Goal: Task Accomplishment & Management: Manage account settings

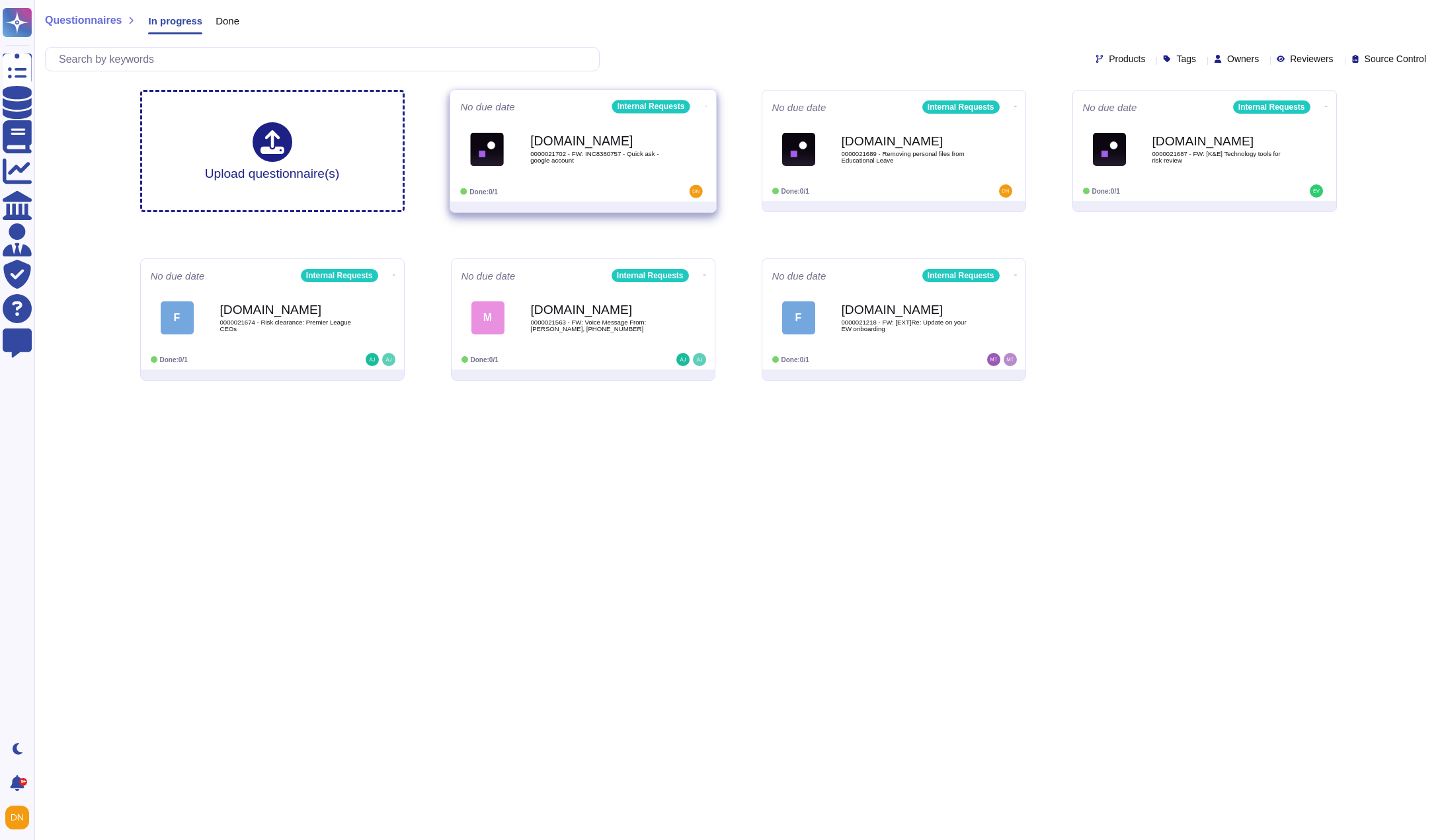
click at [680, 154] on span "[DOMAIN_NAME] 0000021702 - FW: INC8380757 - Quick ask - google account" at bounding box center [583, 149] width 246 height 53
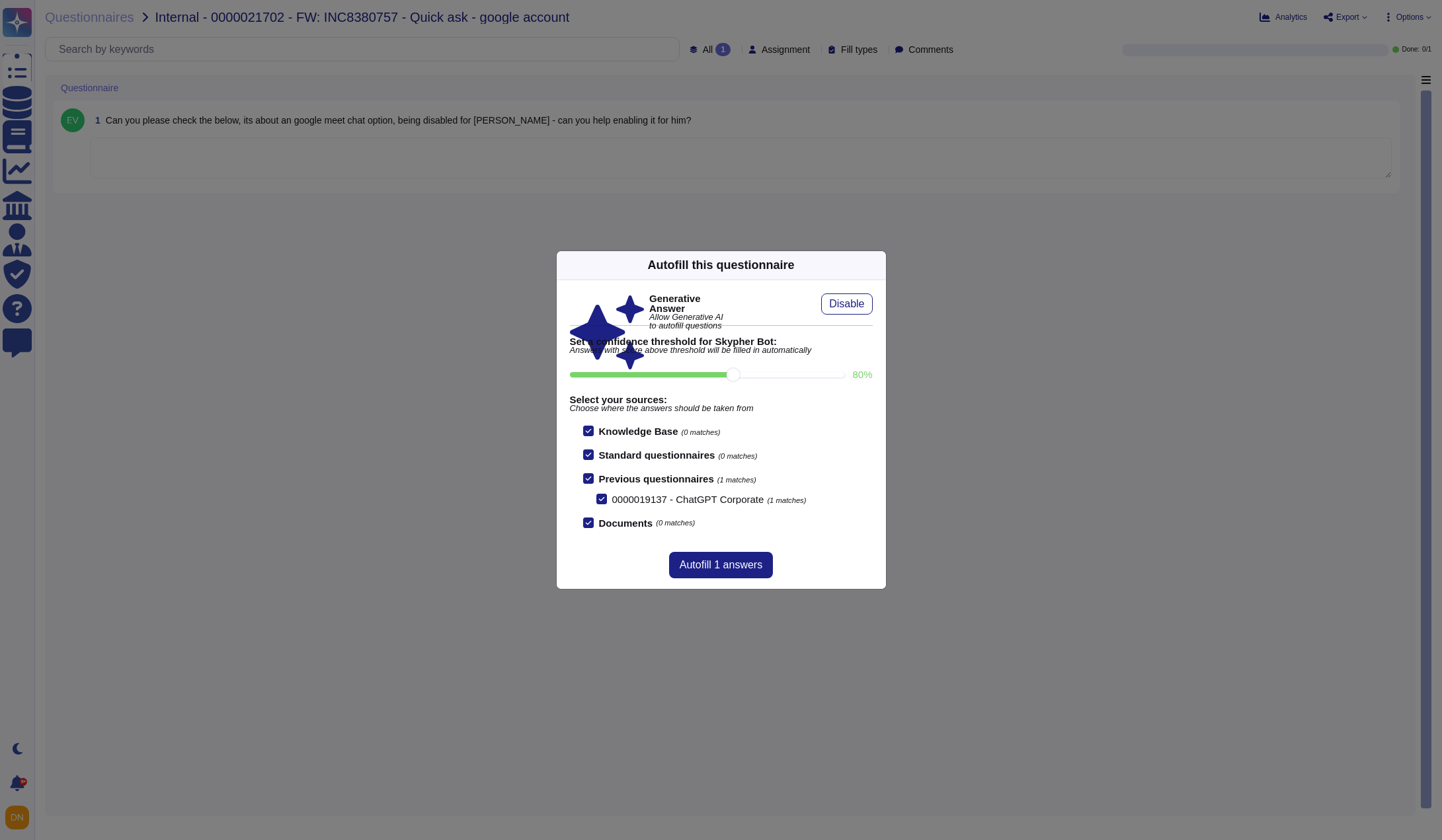
click at [899, 329] on icon at bounding box center [1005, 434] width 212 height 212
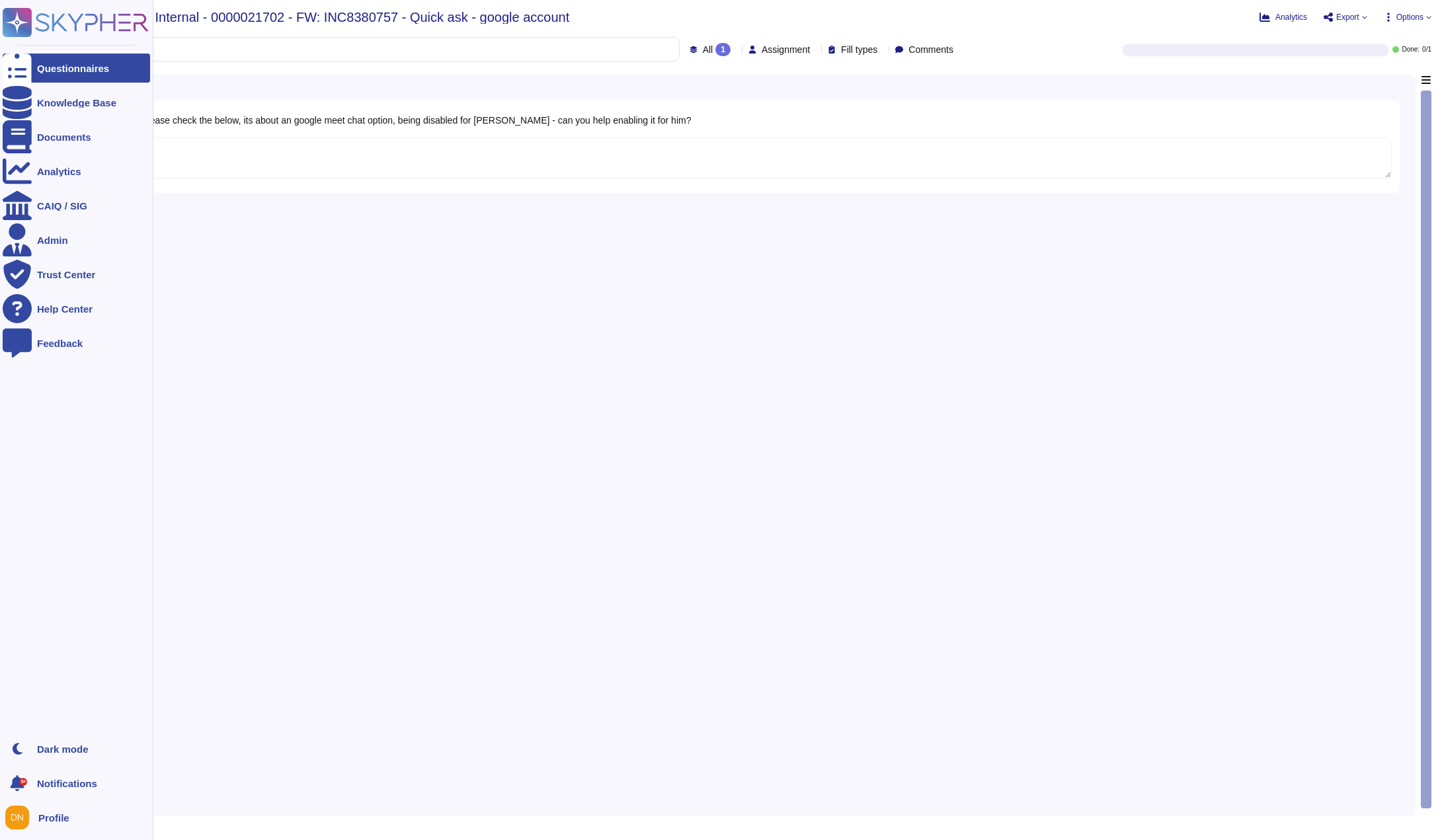
click at [25, 65] on div at bounding box center [17, 67] width 29 height 29
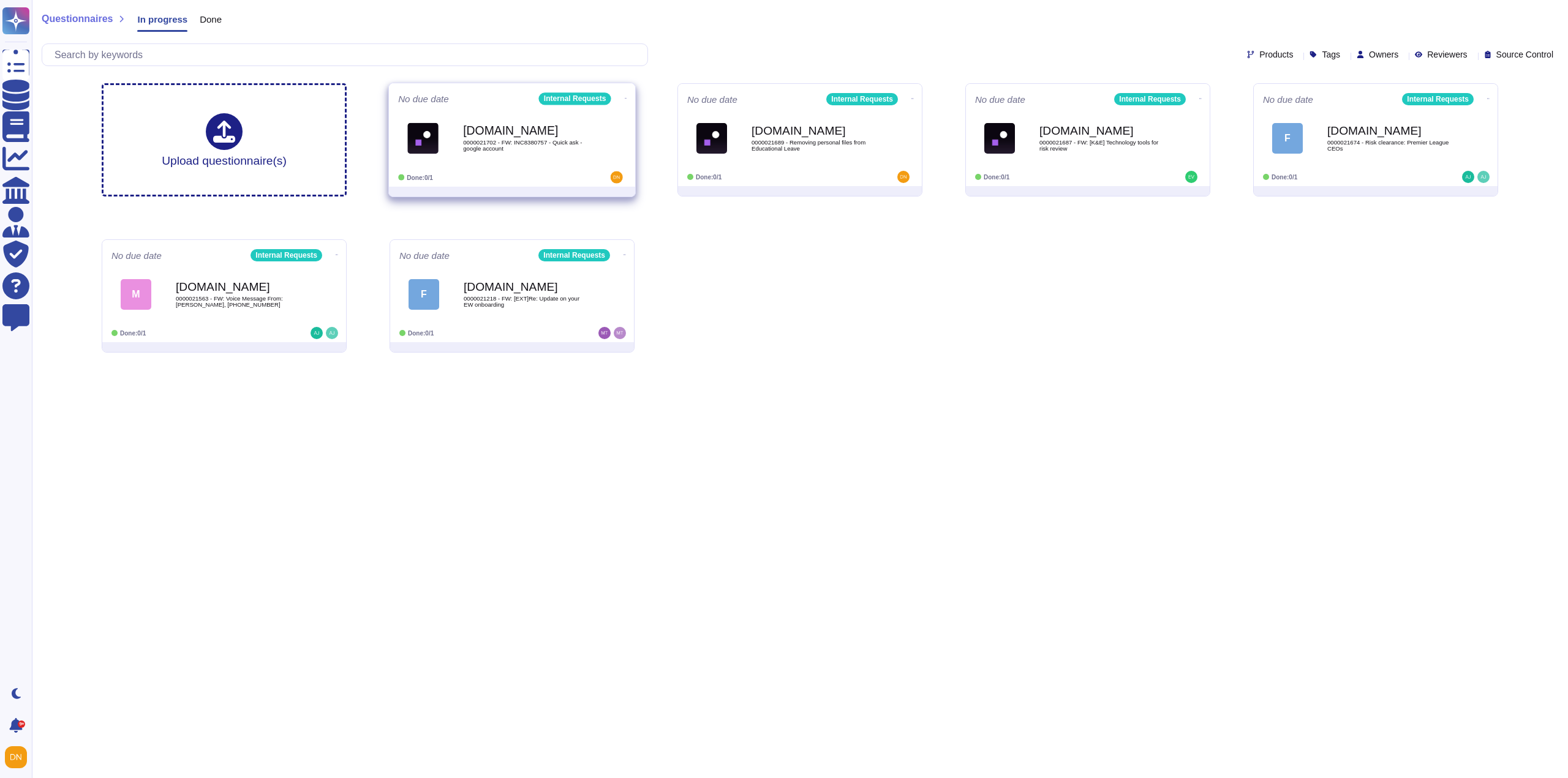
click at [544, 125] on b "[DOMAIN_NAME]" at bounding box center [525, 130] width 124 height 12
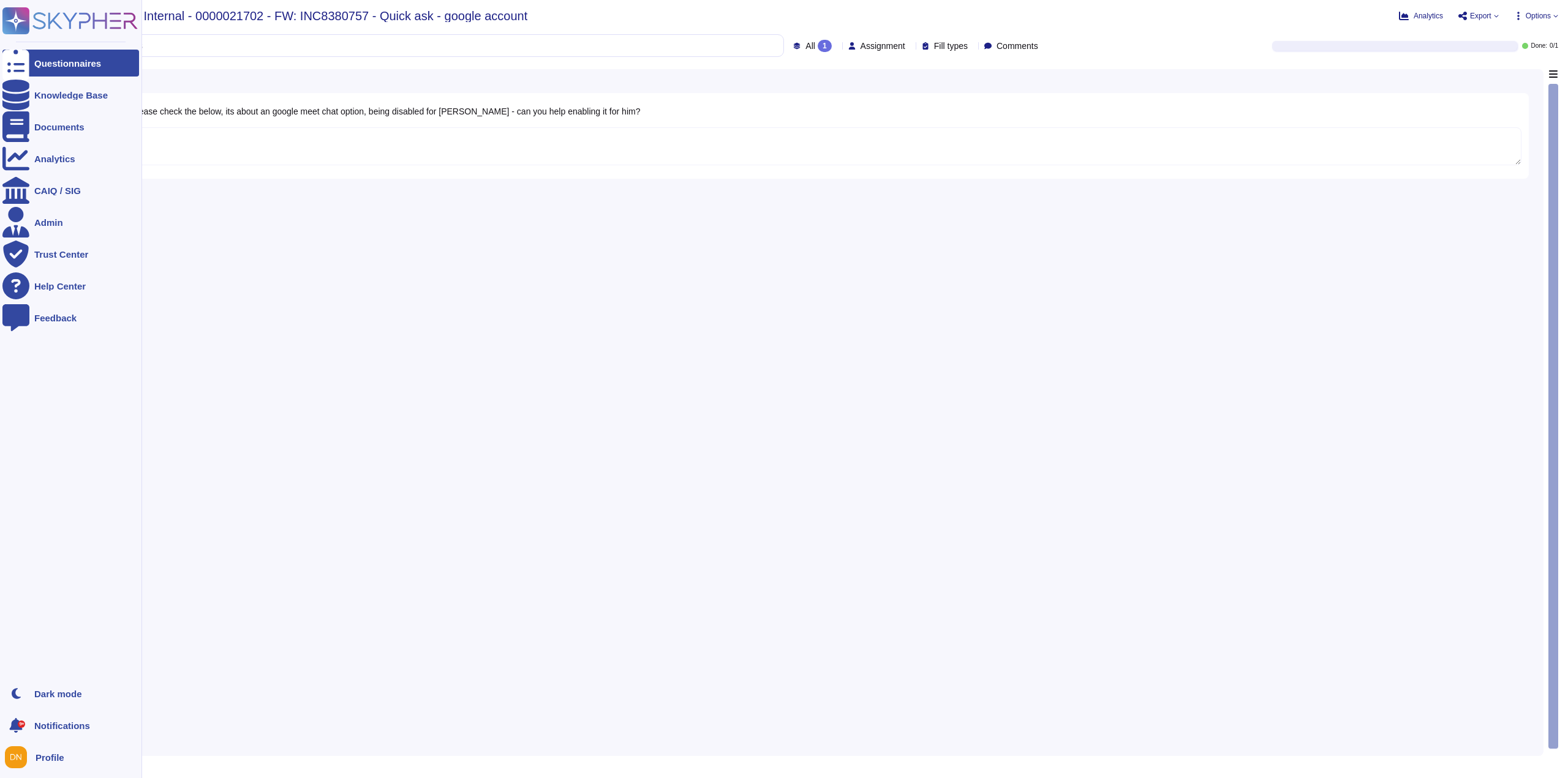
click at [33, 53] on div "Questionnaires" at bounding box center [71, 62] width 137 height 27
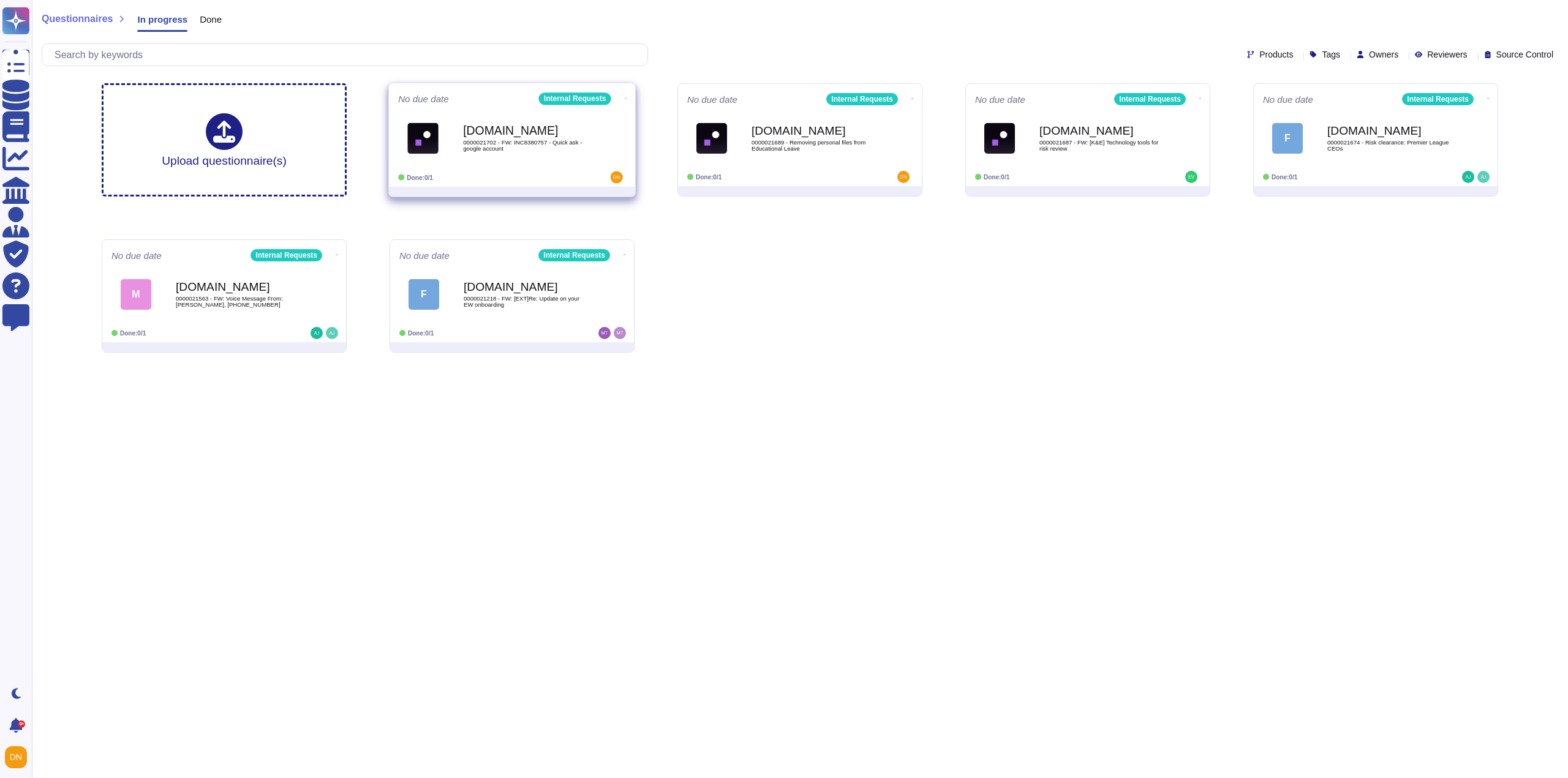
click at [627, 97] on div "No due date Internal Requests [DOMAIN_NAME] 0000021702 - FW: INC8380757 - Quick…" at bounding box center [512, 135] width 246 height 104
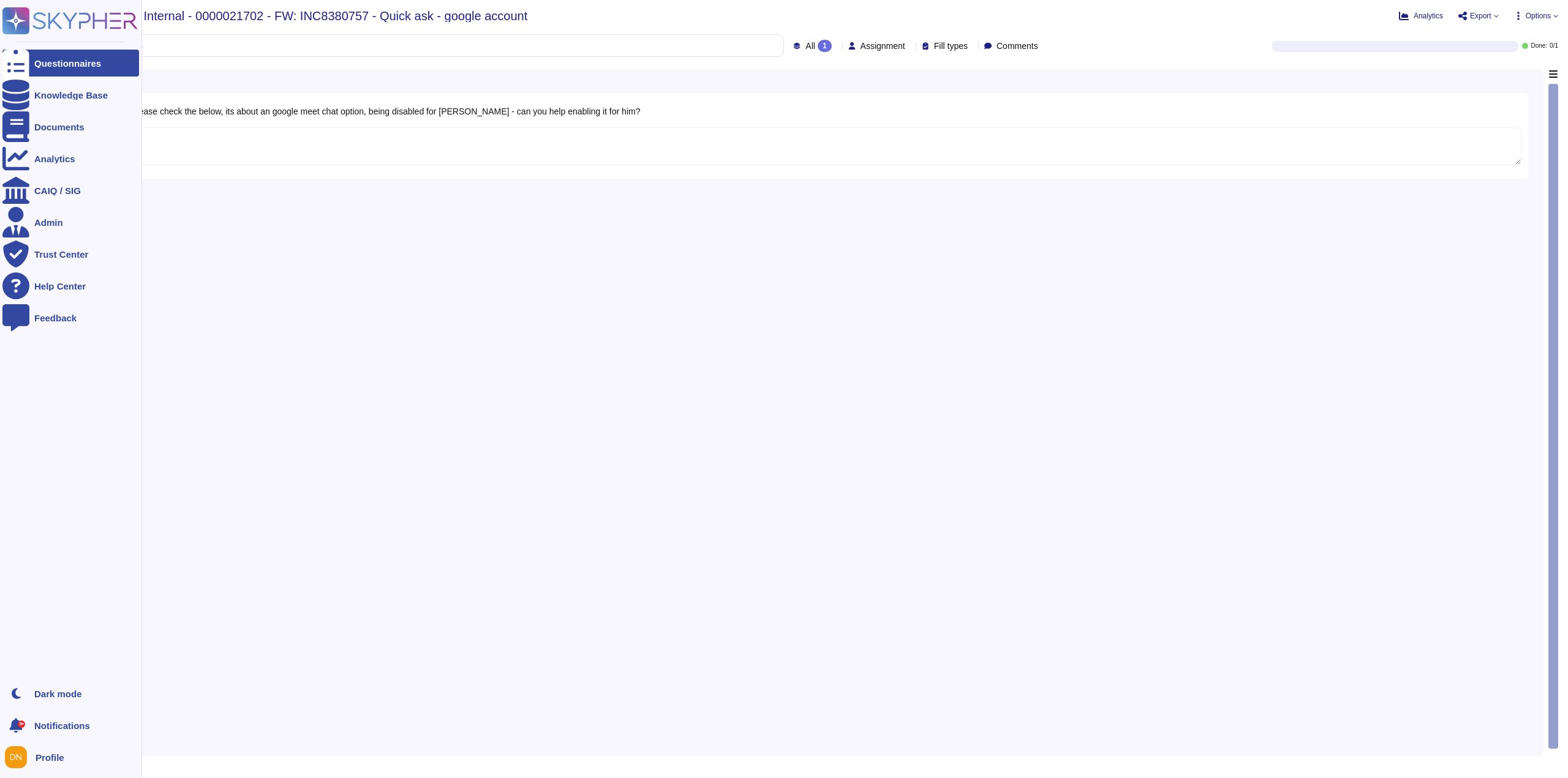
click at [24, 66] on div at bounding box center [16, 62] width 27 height 27
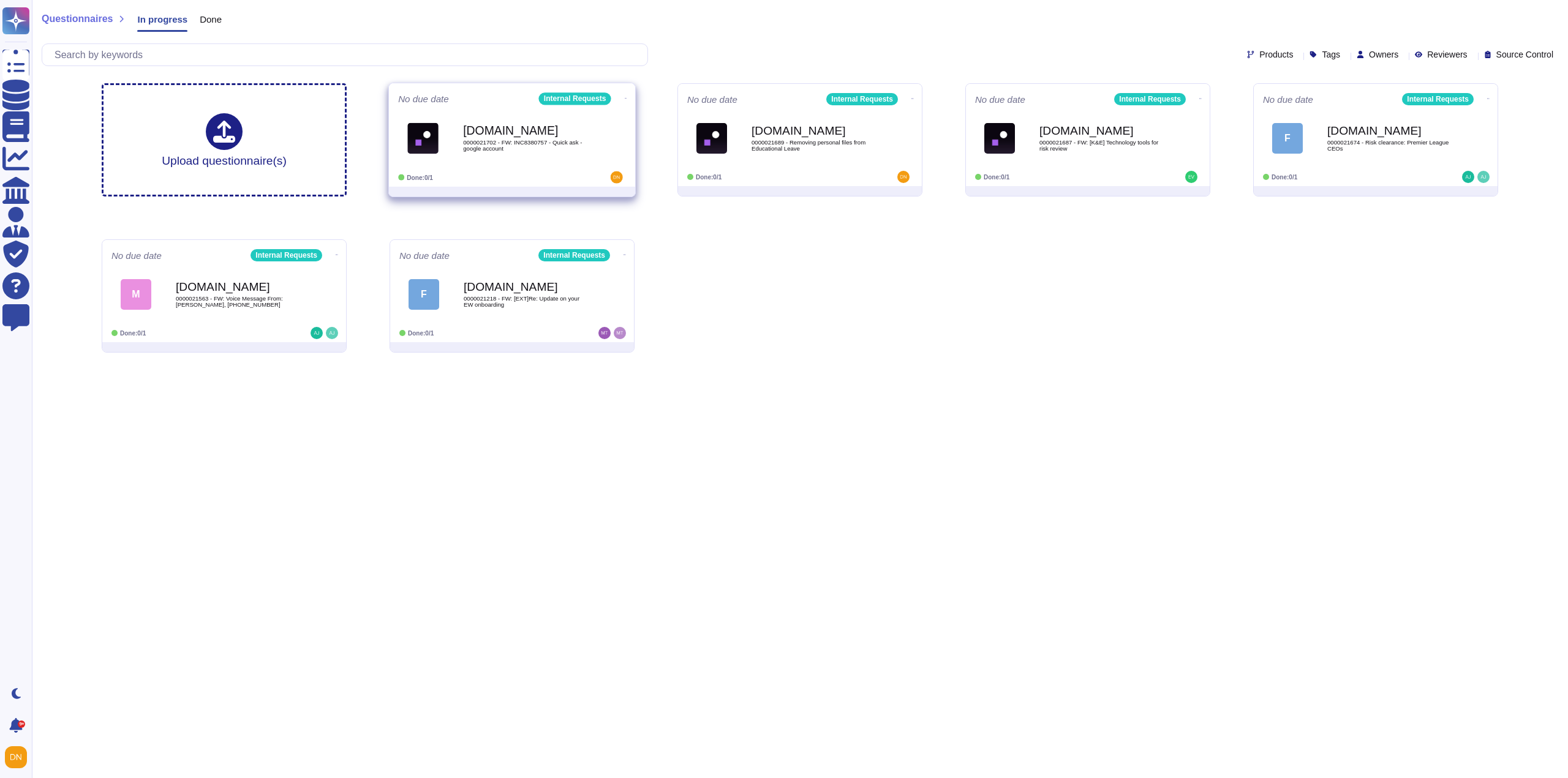
click at [625, 98] on icon at bounding box center [626, 98] width 2 height 1
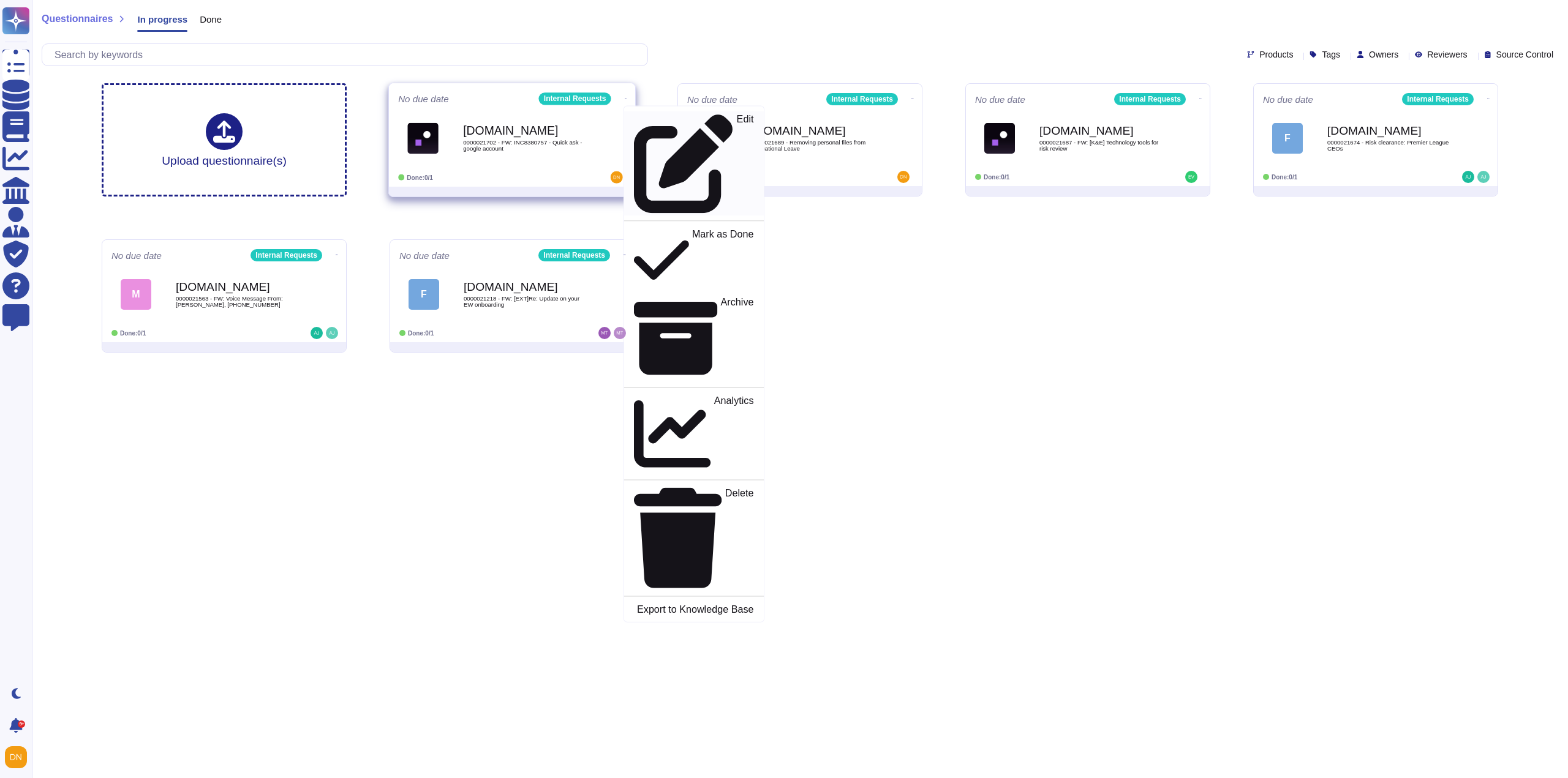
click at [634, 115] on icon at bounding box center [684, 164] width 100 height 100
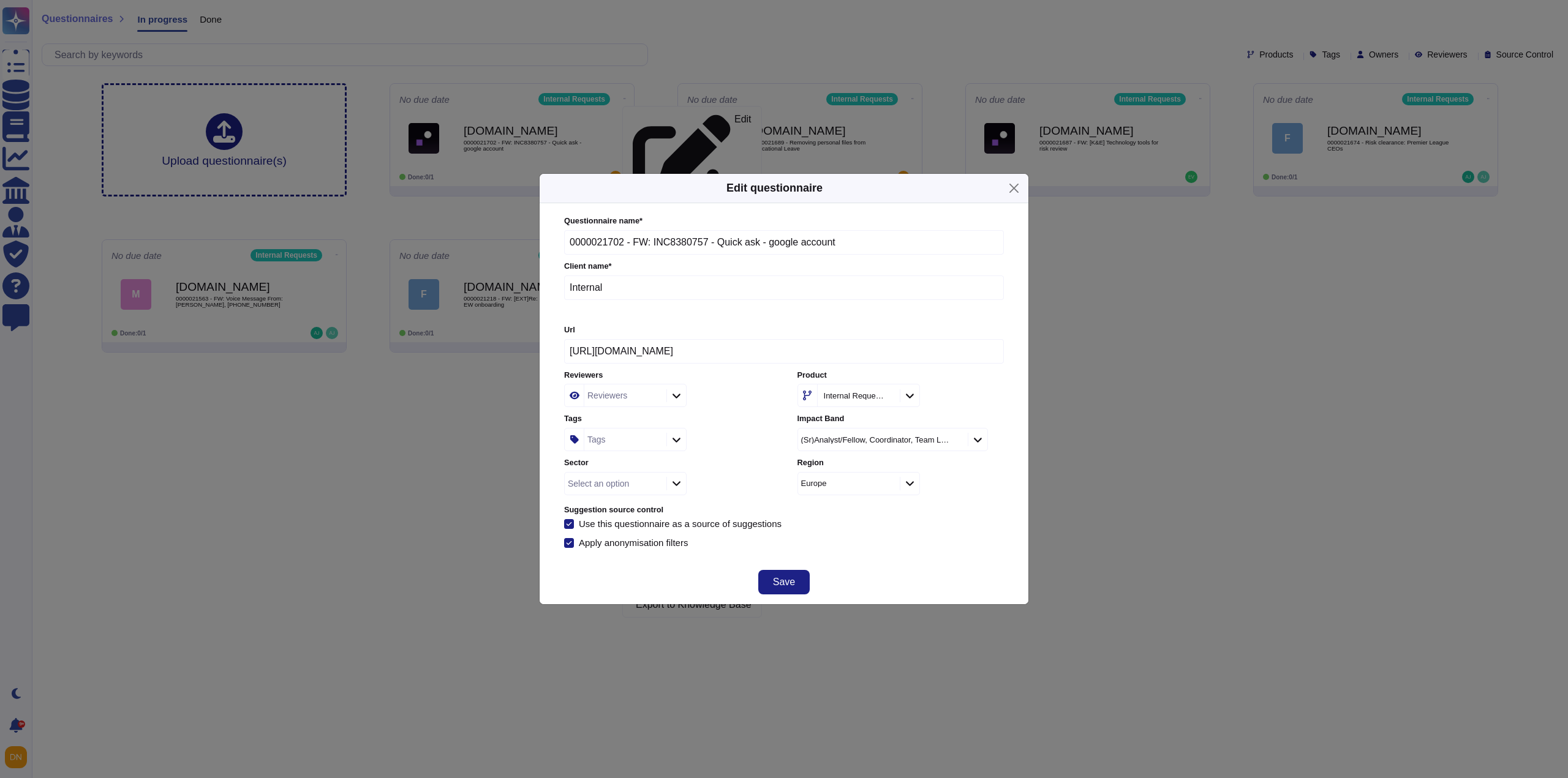
click at [613, 407] on div "Reviewers" at bounding box center [624, 395] width 79 height 22
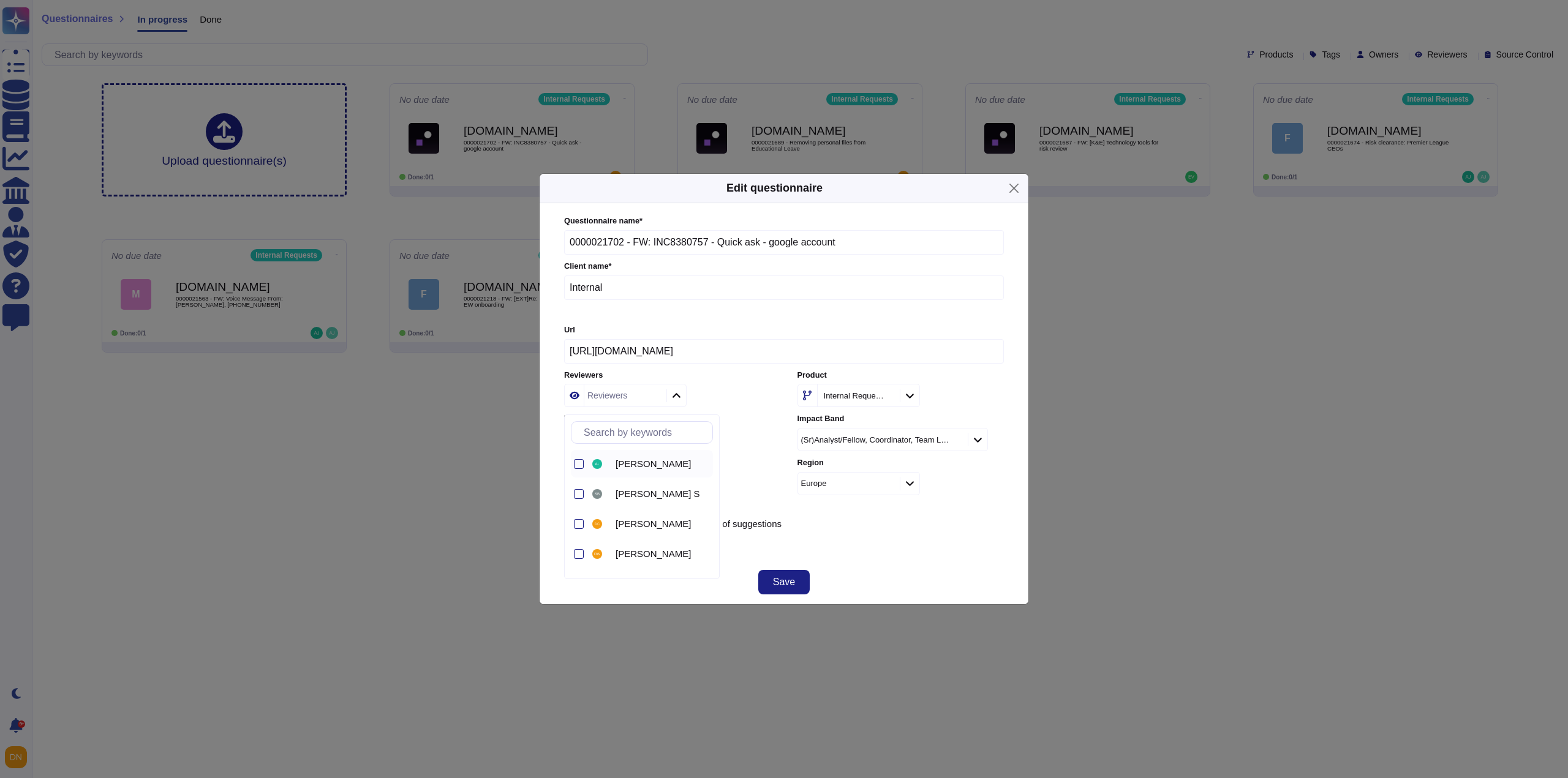
click at [636, 466] on span "[PERSON_NAME]" at bounding box center [653, 464] width 76 height 11
click at [777, 580] on span "Save" at bounding box center [783, 582] width 22 height 10
